Goal: Information Seeking & Learning: Learn about a topic

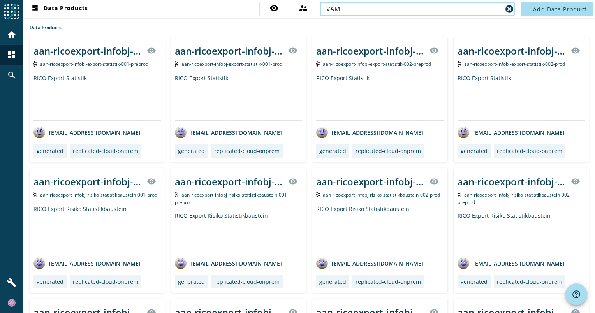
type input "VAM"
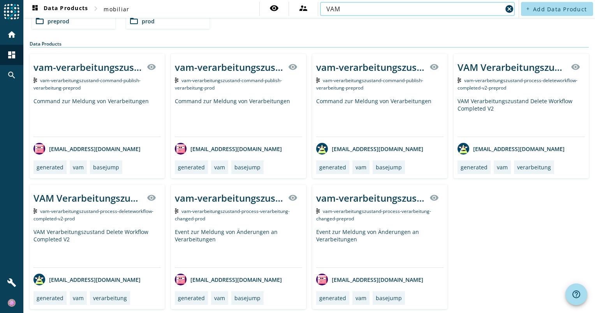
scroll to position [35, 0]
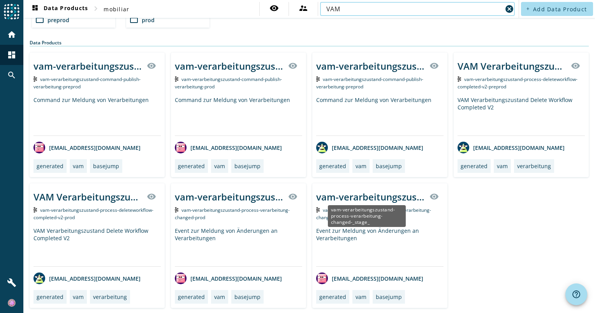
click at [349, 192] on div "vam-verarbeitungszustand-process-verarbeitung-changed-_stage_" at bounding box center [370, 196] width 109 height 13
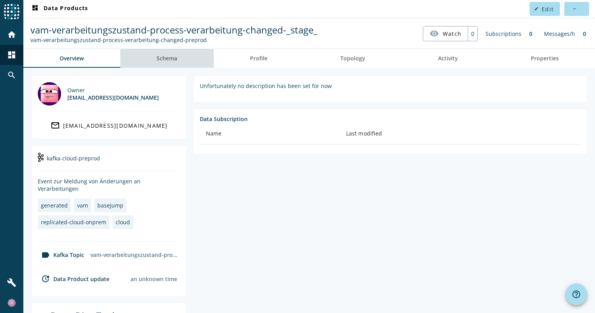
click at [172, 60] on span "Schema" at bounding box center [166, 58] width 21 height 5
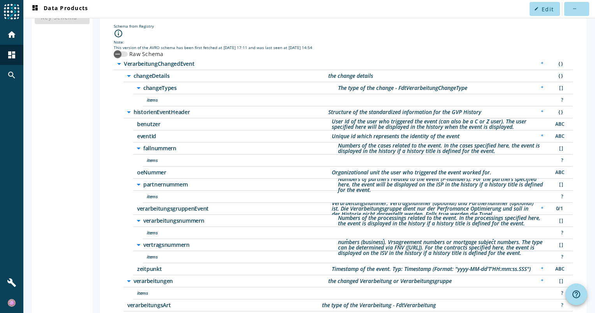
scroll to position [93, 0]
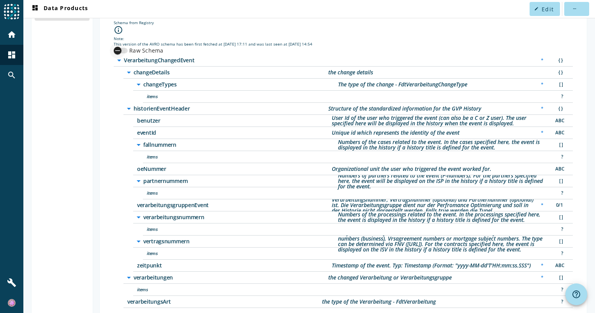
click at [123, 52] on div "button" at bounding box center [118, 51] width 16 height 16
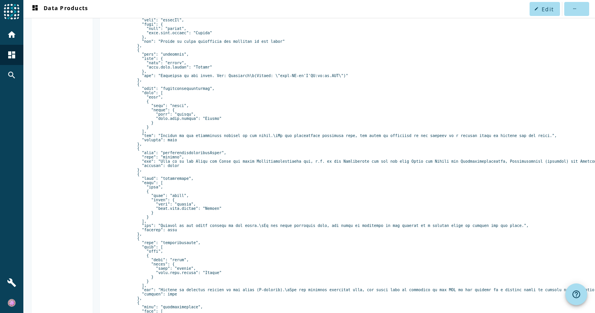
scroll to position [0, 0]
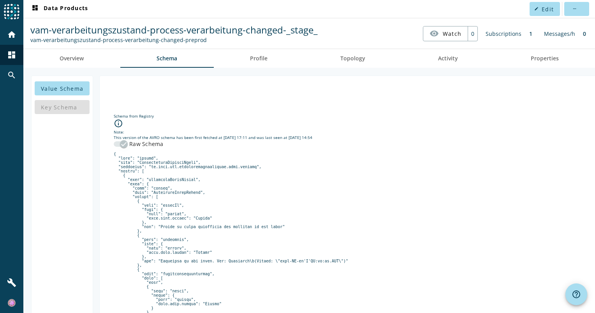
click at [118, 143] on div "button" at bounding box center [124, 144] width 16 height 16
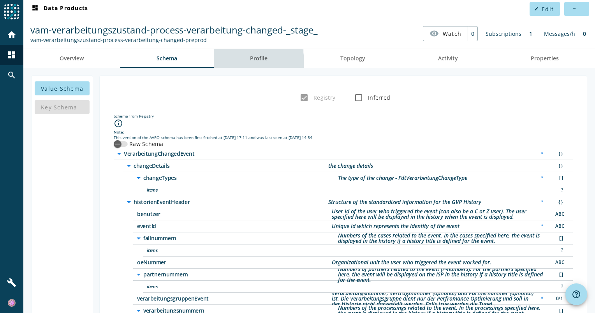
click at [243, 62] on link "Profile" at bounding box center [259, 58] width 90 height 19
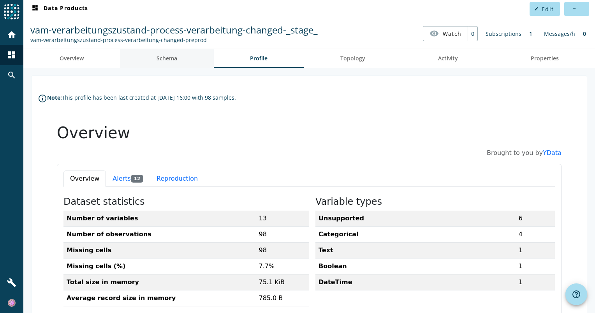
click at [162, 56] on span "Schema" at bounding box center [166, 58] width 21 height 5
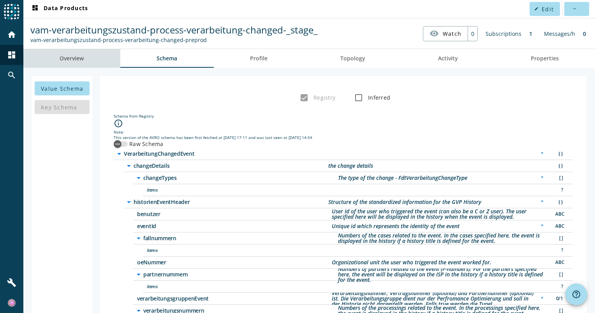
click at [81, 63] on span "Overview" at bounding box center [72, 58] width 24 height 19
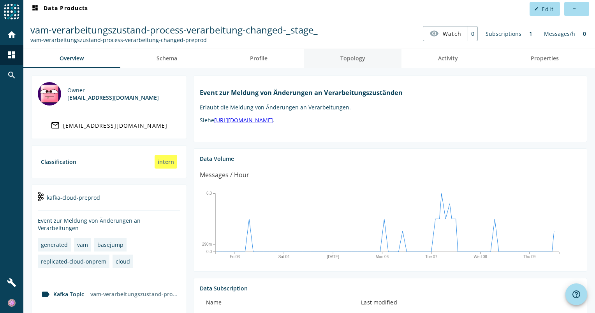
click at [355, 52] on span "Topology" at bounding box center [352, 58] width 25 height 19
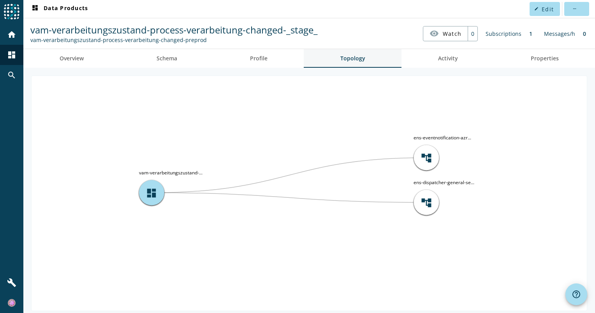
click at [304, 56] on link "Topology" at bounding box center [353, 58] width 98 height 19
click at [283, 59] on link "Profile" at bounding box center [259, 58] width 90 height 19
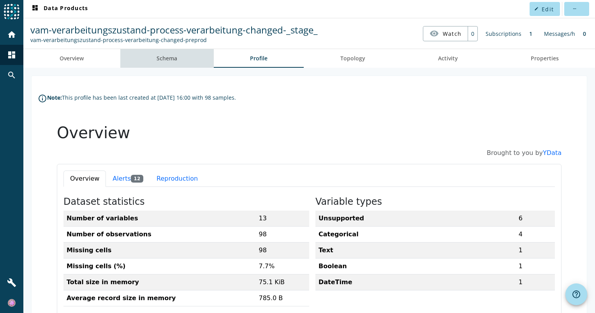
click at [170, 57] on span "Schema" at bounding box center [166, 58] width 21 height 5
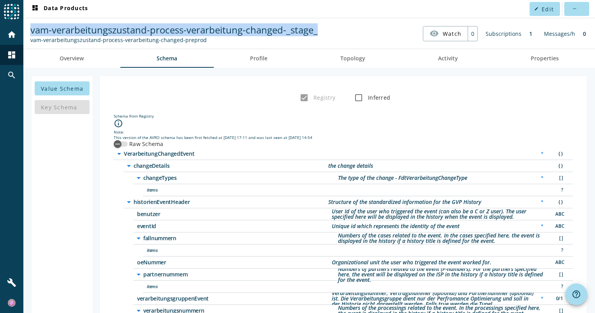
drag, startPoint x: 325, startPoint y: 28, endPoint x: 32, endPoint y: 33, distance: 292.7
click at [32, 33] on nav "vam-verarbeitungszustand-process-verarbeitung-changed-_stage_ vam-verarbeitungs…" at bounding box center [308, 33] width 565 height 24
copy span "vam-verarbeitungszustand-process-verarbeitung-changed-_stage_"
